Goal: Task Accomplishment & Management: Manage account settings

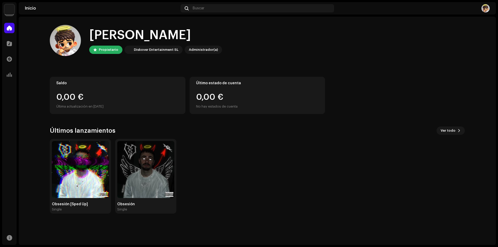
click at [13, 8] on img at bounding box center [9, 9] width 10 height 10
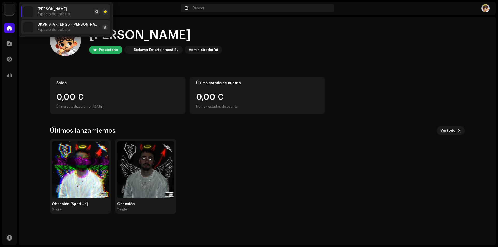
click at [44, 26] on span "DKVR STARTER 25 - [PERSON_NAME] [PERSON_NAME]" at bounding box center [69, 25] width 62 height 4
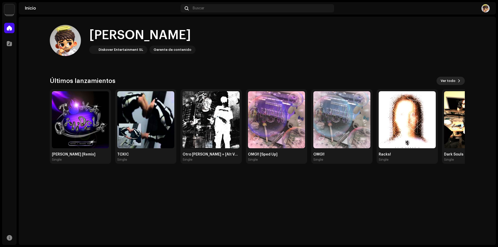
click at [455, 79] on span "Ver todo" at bounding box center [448, 81] width 15 height 10
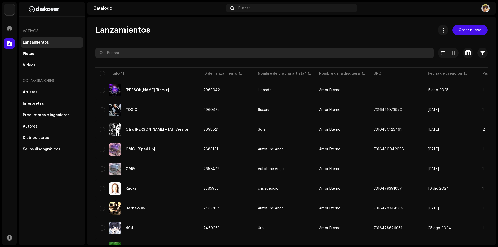
click at [152, 56] on input "text" at bounding box center [264, 53] width 338 height 10
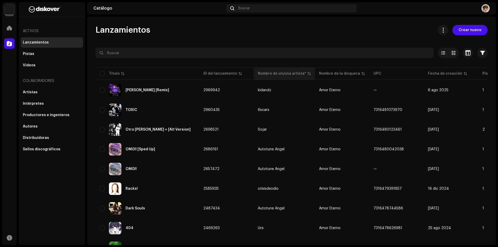
click at [297, 75] on div "Nombre de un/una artista*" at bounding box center [282, 73] width 48 height 5
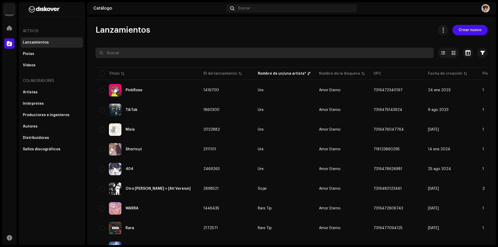
click at [222, 53] on input "text" at bounding box center [264, 53] width 338 height 10
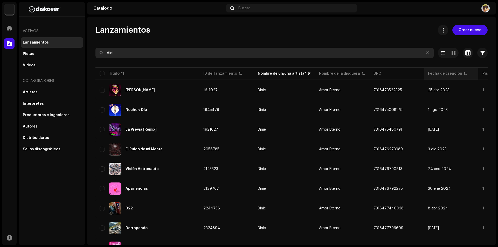
type input "dini"
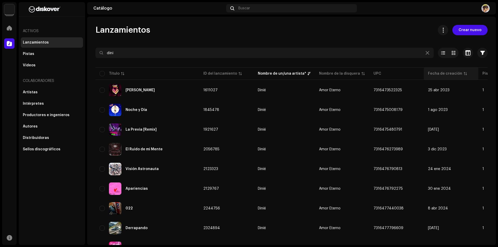
click at [450, 77] on th "Fecha de creación" at bounding box center [451, 73] width 54 height 12
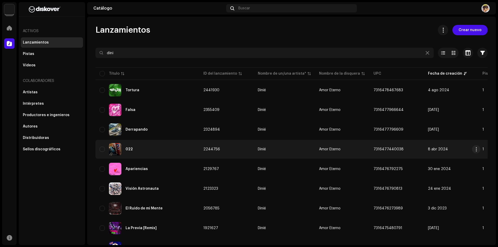
scroll to position [47, 0]
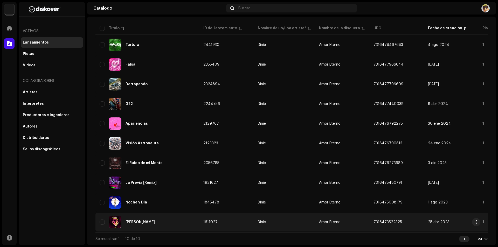
click at [182, 220] on div "[PERSON_NAME]" at bounding box center [147, 222] width 95 height 12
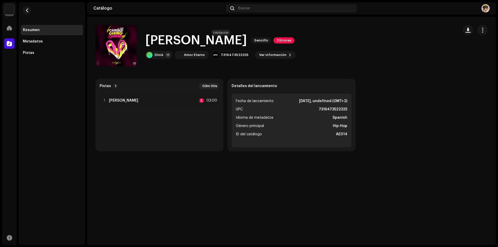
click at [227, 36] on div "[PERSON_NAME] Sencillo 2 Errores" at bounding box center [220, 40] width 150 height 17
click at [273, 38] on span "2 Errores" at bounding box center [283, 40] width 21 height 6
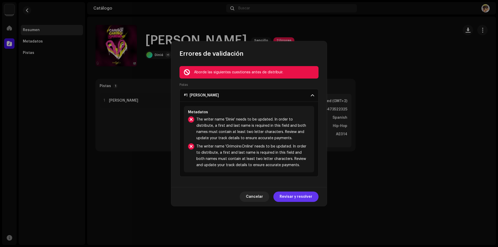
click at [290, 195] on span "Revisar y resolver" at bounding box center [296, 197] width 33 height 10
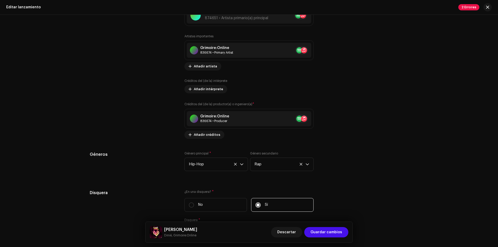
scroll to position [614, 0]
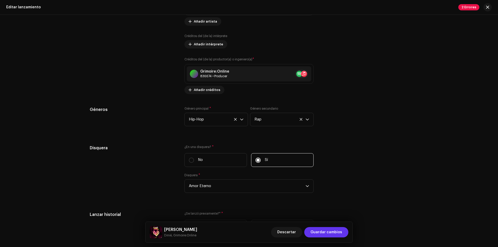
click at [328, 232] on span "Guardar cambios" at bounding box center [326, 232] width 32 height 10
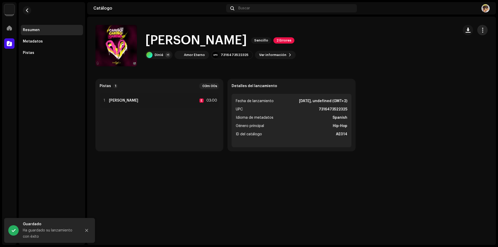
click at [482, 30] on span "button" at bounding box center [482, 30] width 5 height 4
click at [454, 54] on div "Editar" at bounding box center [459, 53] width 48 height 4
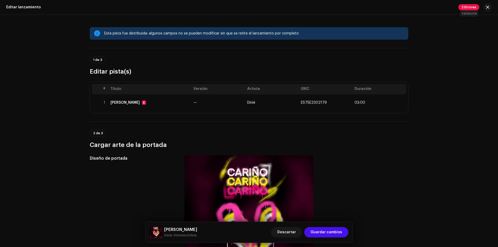
click at [471, 6] on span "2 Errores" at bounding box center [468, 7] width 21 height 6
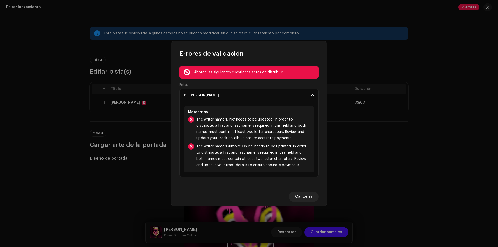
click at [311, 95] on span at bounding box center [312, 95] width 3 height 4
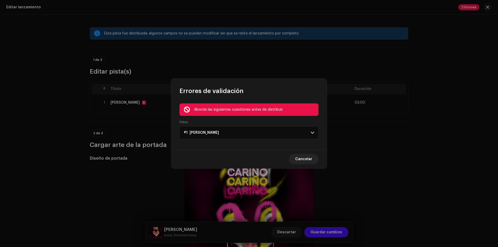
click at [303, 132] on p-accordion-header "#1 [PERSON_NAME]" at bounding box center [248, 132] width 139 height 13
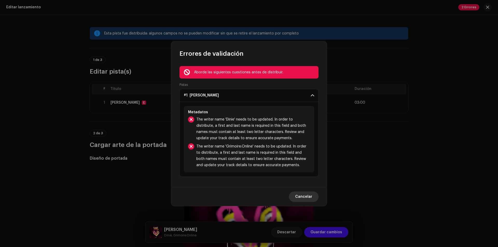
click at [306, 197] on span "Cancelar" at bounding box center [303, 197] width 17 height 10
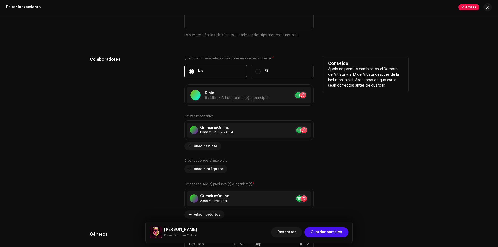
scroll to position [493, 0]
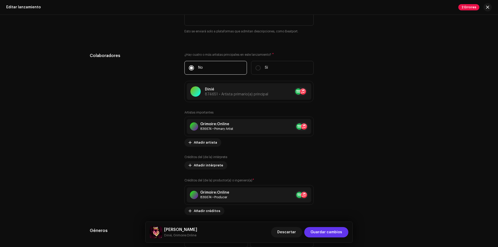
click at [334, 232] on span "Guardar cambios" at bounding box center [326, 232] width 32 height 10
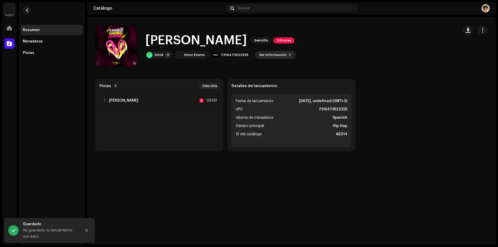
click at [267, 54] on span "Ver información" at bounding box center [272, 55] width 27 height 10
click at [475, 78] on div "[PERSON_NAME] 1611027 Metadatos Distribución Idioma de metadatos Spanish Título…" at bounding box center [249, 123] width 498 height 247
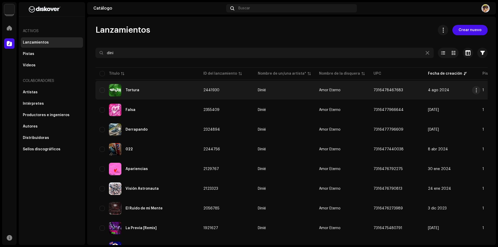
click at [164, 89] on div "Tortura" at bounding box center [147, 90] width 95 height 12
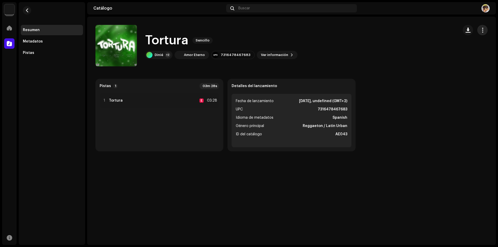
click at [483, 29] on span "button" at bounding box center [482, 30] width 5 height 4
click at [464, 55] on div "Editar" at bounding box center [459, 53] width 52 height 10
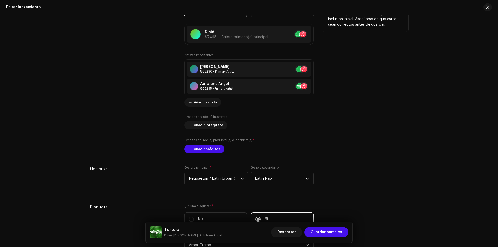
scroll to position [557, 0]
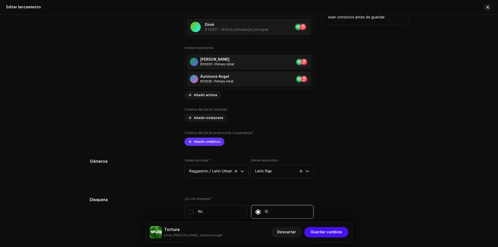
click at [205, 143] on span "Añadir créditos" at bounding box center [207, 142] width 26 height 10
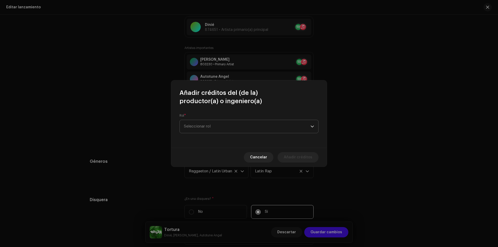
click at [225, 124] on span "Seleccionar rol" at bounding box center [247, 126] width 127 height 13
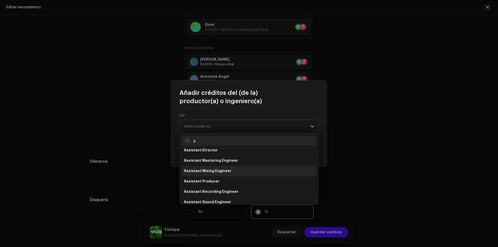
scroll to position [0, 0]
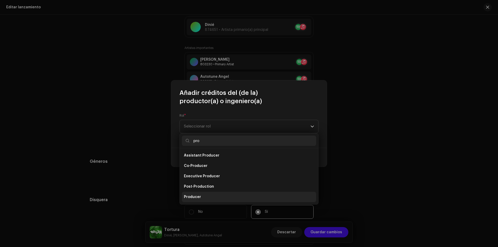
type input "pro"
click at [224, 194] on li "Producer" at bounding box center [249, 197] width 134 height 10
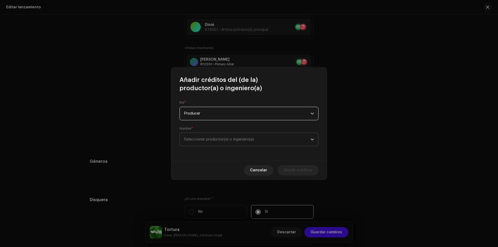
click at [224, 137] on span "Seleccionar productor(a) o ingeniero(a)" at bounding box center [247, 139] width 127 height 13
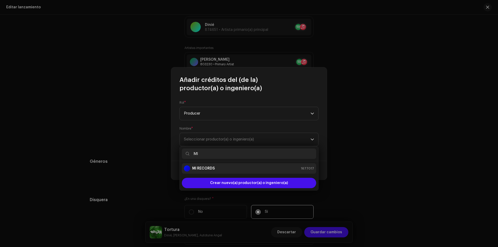
type input "MI"
click at [241, 168] on div "MI RECORDS 1677017" at bounding box center [249, 168] width 130 height 6
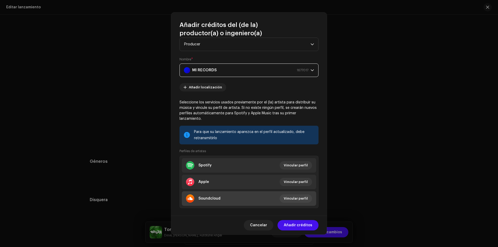
scroll to position [21, 0]
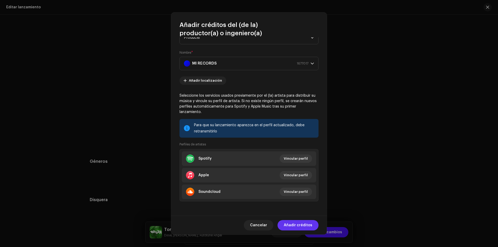
click at [303, 222] on span "Añadir créditos" at bounding box center [298, 225] width 29 height 10
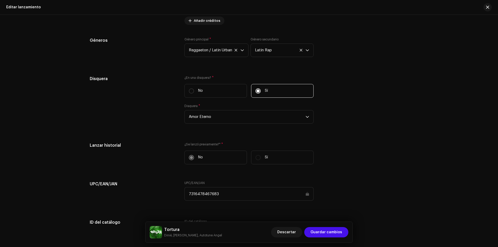
scroll to position [813, 0]
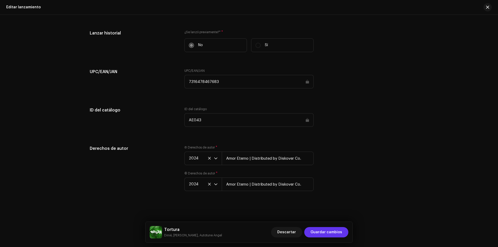
click at [341, 231] on span "Guardar cambios" at bounding box center [326, 232] width 32 height 10
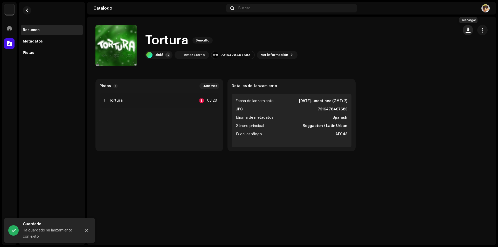
click at [469, 30] on span "button" at bounding box center [468, 30] width 5 height 4
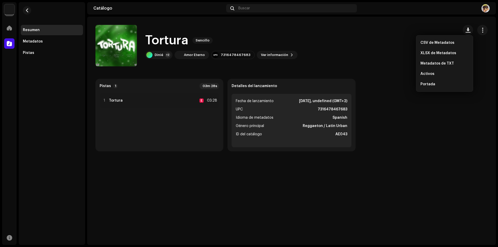
click at [421, 163] on div "Tortura Sencillo Tortura Sencillo Dinié +2 Amor Eterno 7316478467683 Ver inform…" at bounding box center [291, 131] width 409 height 229
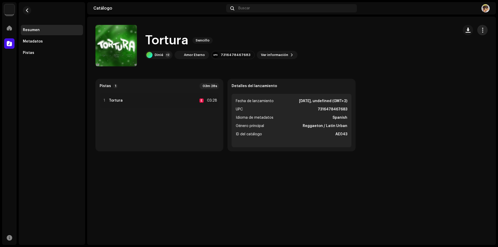
click at [486, 28] on button "button" at bounding box center [482, 30] width 10 height 10
click at [365, 34] on div "Tortura Sencillo Dinié +2 Amor Eterno 7316478467683 Ver información" at bounding box center [274, 46] width 359 height 42
click at [31, 53] on div "Pistas" at bounding box center [28, 53] width 11 height 4
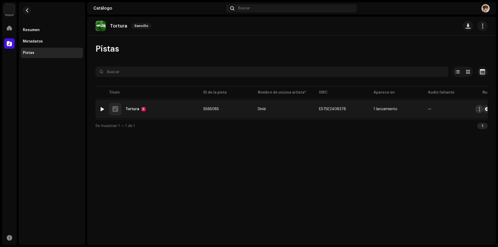
click at [479, 111] on span "button" at bounding box center [480, 109] width 4 height 4
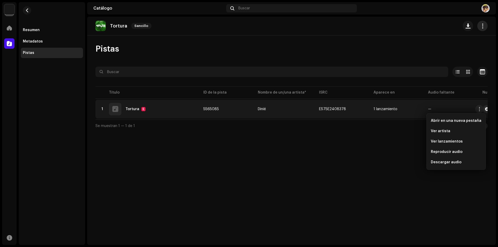
click at [483, 24] on span "button" at bounding box center [482, 26] width 5 height 4
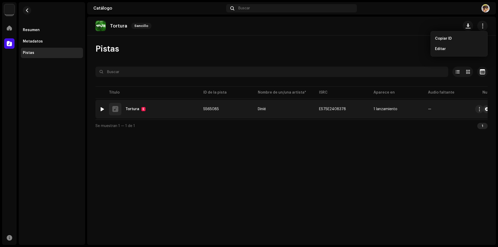
click at [303, 116] on td "Dinié" at bounding box center [284, 109] width 61 height 19
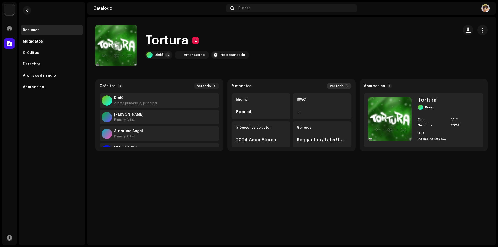
click at [345, 85] on button "Ver todo" at bounding box center [339, 86] width 25 height 6
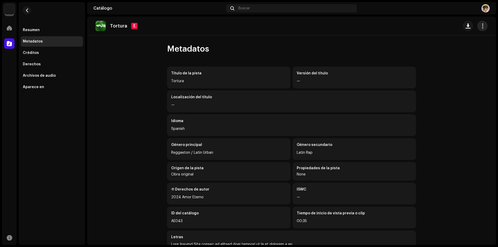
click at [481, 26] on span "button" at bounding box center [482, 26] width 5 height 4
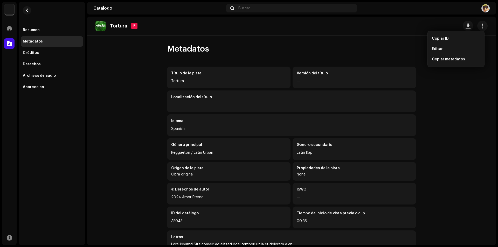
click at [378, 38] on div "Tortura E Metadatos Título de la pista Tortura Versión del título — Localizació…" at bounding box center [291, 131] width 409 height 229
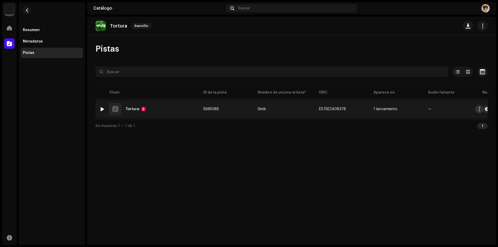
click at [481, 109] on span "button" at bounding box center [480, 109] width 4 height 4
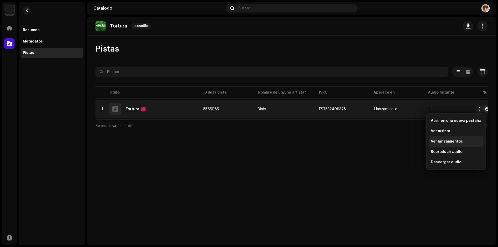
click at [458, 141] on span "Ver lanzamientos" at bounding box center [447, 142] width 32 height 4
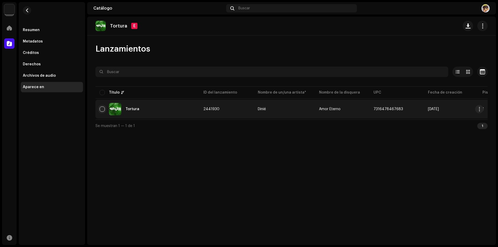
click at [104, 108] on input "checkbox" at bounding box center [102, 109] width 5 height 5
checkbox input "true"
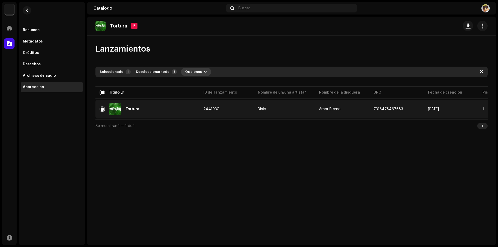
click at [196, 73] on span "Opciones" at bounding box center [193, 72] width 17 height 10
click at [246, 46] on div "Lanzamientos" at bounding box center [291, 49] width 392 height 10
click at [482, 25] on span "button" at bounding box center [482, 26] width 5 height 4
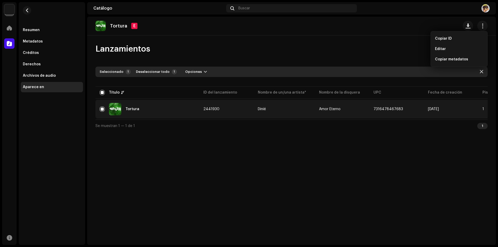
click at [268, 60] on div "Lanzamientos Seleccionado 1 Deseleccionar todo 1 Opciones Filtros Fecha de lanz…" at bounding box center [291, 88] width 409 height 88
